Goal: Find specific page/section: Find specific page/section

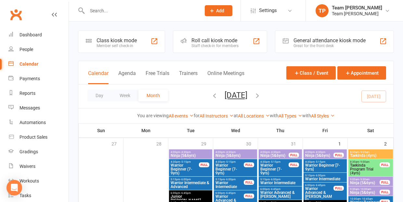
click at [287, 19] on li "Settings Membership Plans Event Templates Appointment Types Website Image Libra…" at bounding box center [272, 10] width 65 height 21
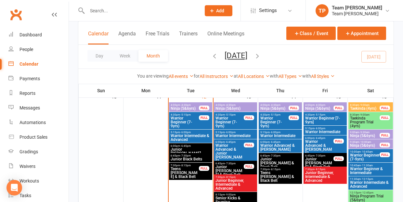
click at [280, 64] on div "Day Week Month August 2025 August 2025 Sun Mon Tue Wed Thu Fri Sat 27 28 29 30 …" at bounding box center [235, 57] width 315 height 24
click at [274, 67] on div "Day Week Month August 2025 August 2025 Sun Mon Tue Wed Thu Fri Sat 27 28 29 30 …" at bounding box center [235, 57] width 315 height 24
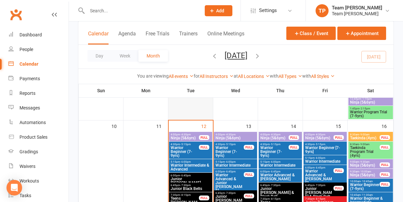
scroll to position [308, 0]
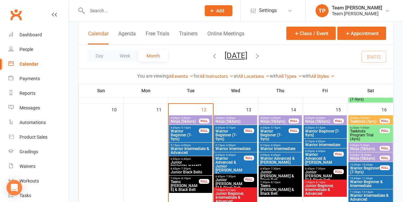
click at [238, 120] on span "Ninja (5&6yrs)" at bounding box center [235, 122] width 41 height 4
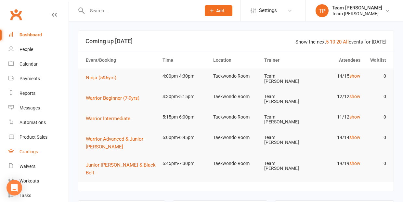
click at [31, 152] on div "Gradings" at bounding box center [28, 151] width 19 height 5
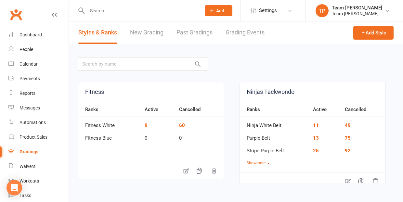
click at [244, 34] on link "Grading Events" at bounding box center [244, 32] width 39 height 22
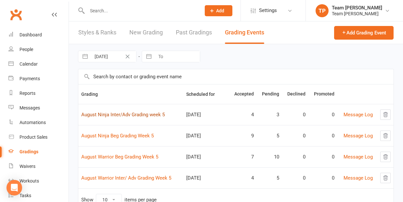
click at [108, 114] on link "August Ninja Inter/Adv Grading week 5" at bounding box center [123, 115] width 84 height 6
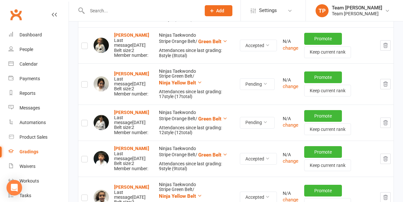
scroll to position [163, 0]
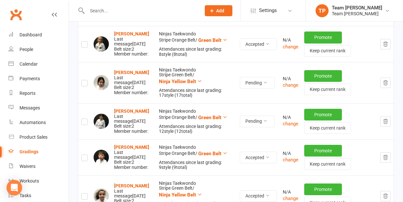
click at [386, 80] on icon "button" at bounding box center [385, 83] width 6 height 6
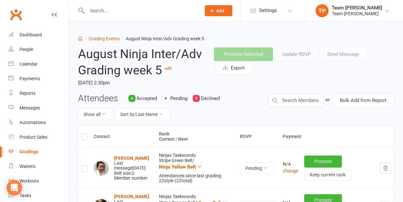
scroll to position [0, 0]
click at [99, 39] on link "Grading Events" at bounding box center [104, 38] width 31 height 5
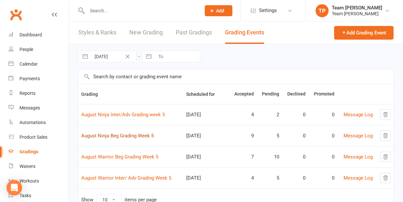
click at [118, 135] on link "August Ninja Beg Grading Week 5" at bounding box center [117, 136] width 72 height 6
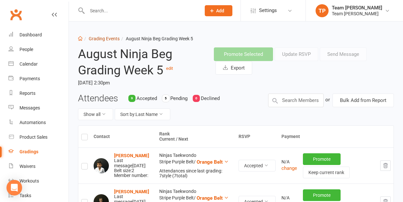
click at [102, 39] on link "Grading Events" at bounding box center [104, 38] width 31 height 5
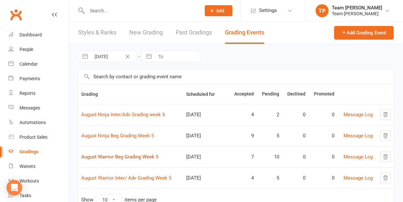
click at [123, 156] on link "August Warrior Beg Grading Week 5" at bounding box center [119, 157] width 77 height 6
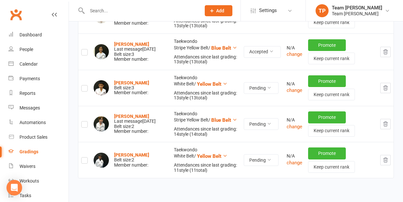
scroll to position [584, 0]
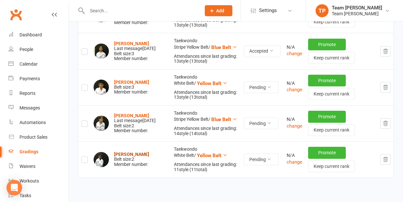
click at [131, 153] on strong "[PERSON_NAME]" at bounding box center [131, 154] width 35 height 5
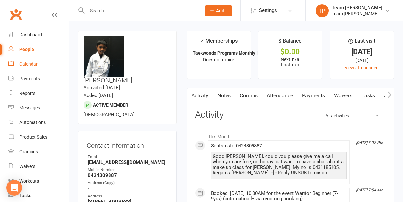
click at [30, 63] on div "Calendar" at bounding box center [28, 63] width 18 height 5
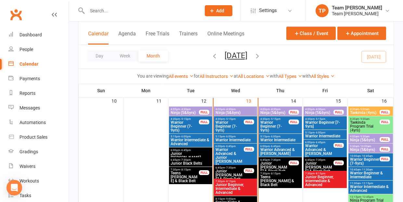
scroll to position [317, 0]
